Goal: Find contact information: Find contact information

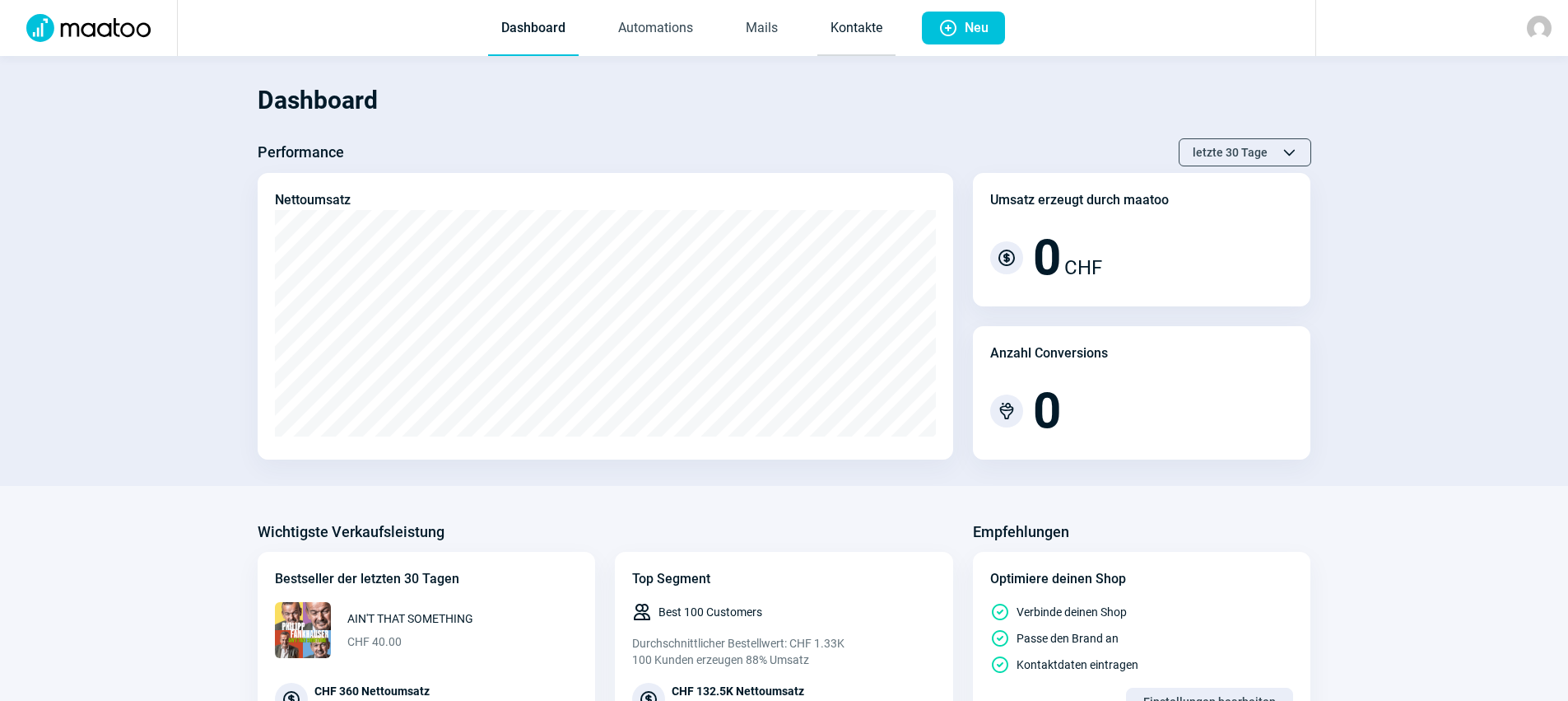
click at [853, 27] on link "Kontakte" at bounding box center [857, 29] width 79 height 54
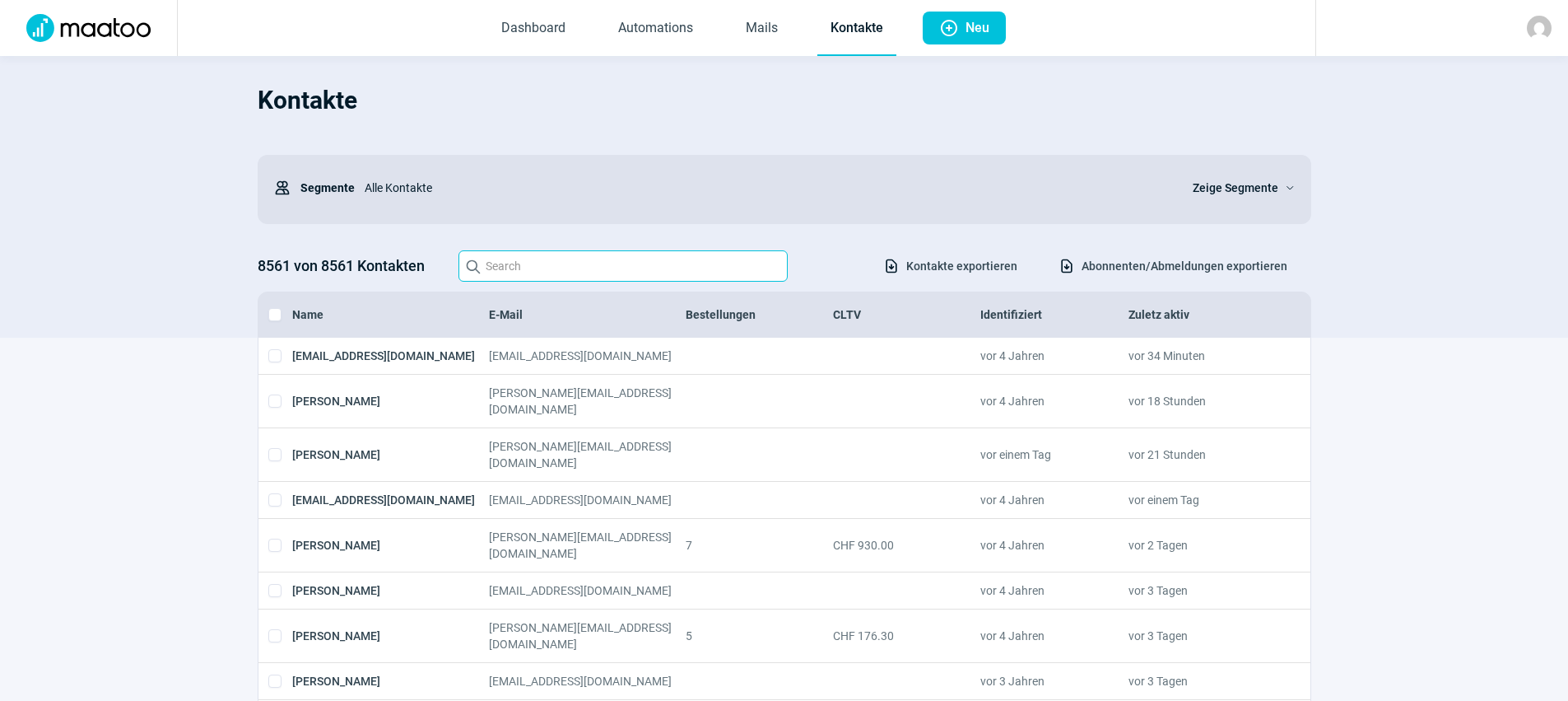
click at [537, 253] on input "Search icon" at bounding box center [623, 265] width 329 height 31
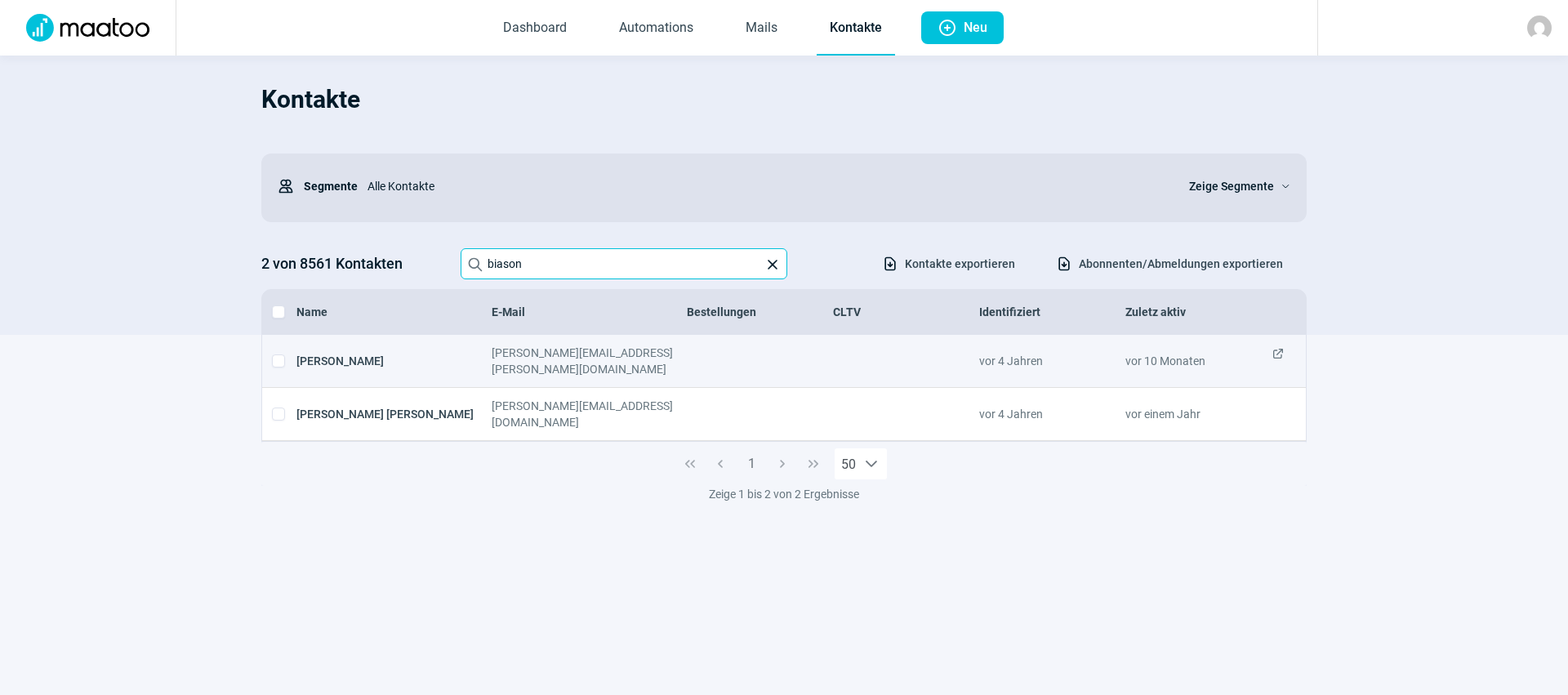
type input "biason"
click at [342, 356] on div "[PERSON_NAME]" at bounding box center [394, 360] width 195 height 33
click at [551, 357] on div "[PERSON_NAME][EMAIL_ADDRESS][PERSON_NAME][DOMAIN_NAME]" at bounding box center [589, 360] width 195 height 33
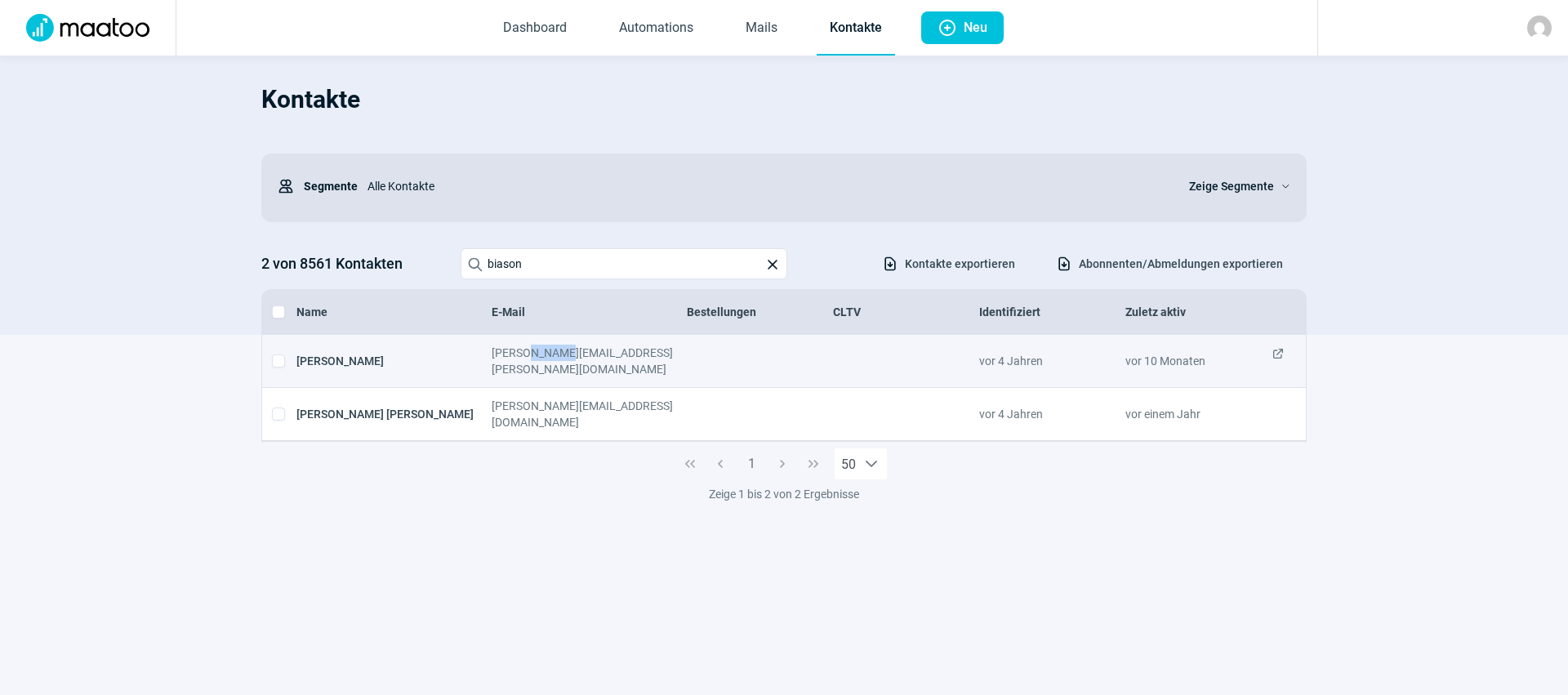
click at [551, 357] on div "[PERSON_NAME][EMAIL_ADDRESS][PERSON_NAME][DOMAIN_NAME]" at bounding box center [589, 360] width 195 height 33
click at [341, 352] on div "[PERSON_NAME]" at bounding box center [394, 360] width 195 height 33
click at [1278, 353] on span "ExternalLink icon" at bounding box center [1278, 360] width 13 height 33
